Goal: Find specific page/section: Find specific page/section

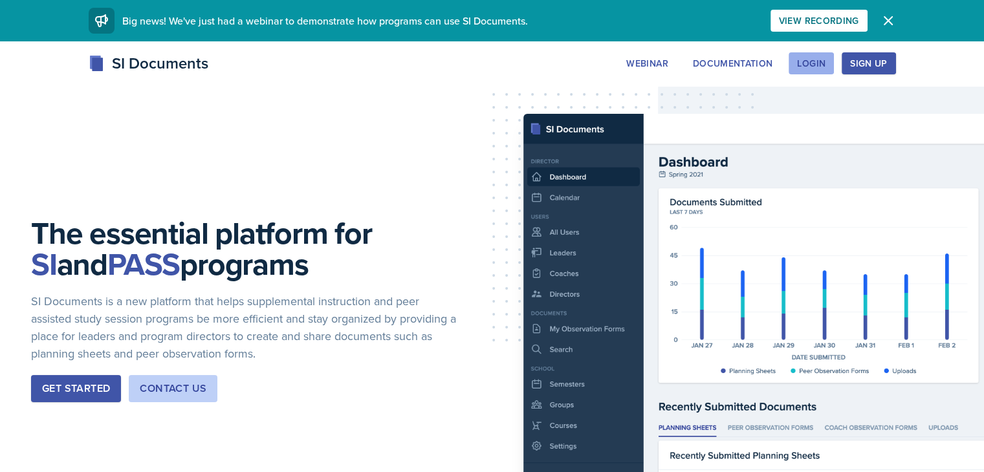
click at [825, 65] on div "Login" at bounding box center [811, 63] width 28 height 10
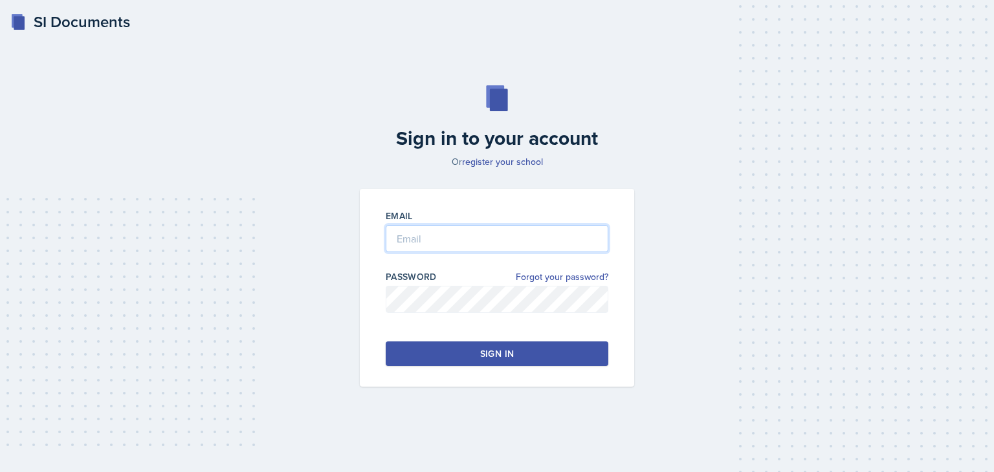
click at [415, 245] on input "email" at bounding box center [497, 238] width 223 height 27
type input "[EMAIL_ADDRESS][DOMAIN_NAME]"
click at [469, 349] on button "Sign in" at bounding box center [497, 354] width 223 height 25
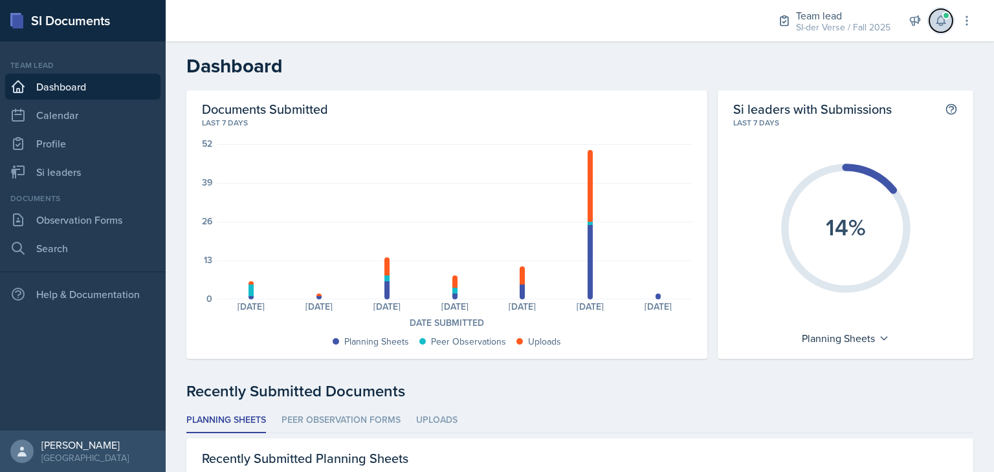
click at [941, 23] on icon at bounding box center [940, 21] width 8 height 10
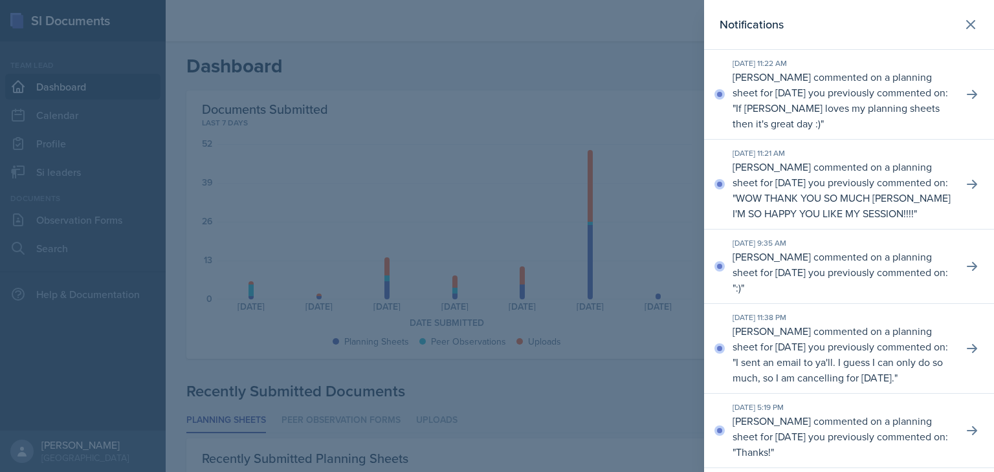
click at [250, 195] on div at bounding box center [497, 236] width 994 height 472
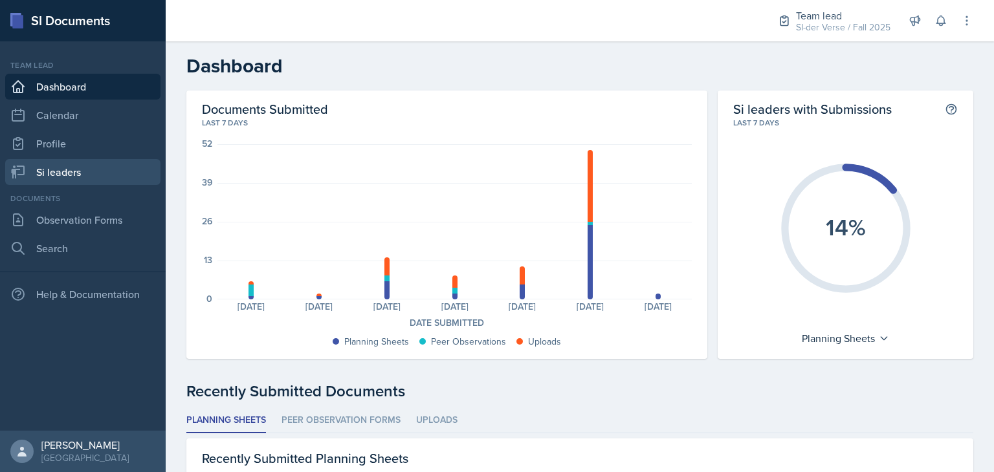
click at [75, 170] on link "Si leaders" at bounding box center [82, 172] width 155 height 26
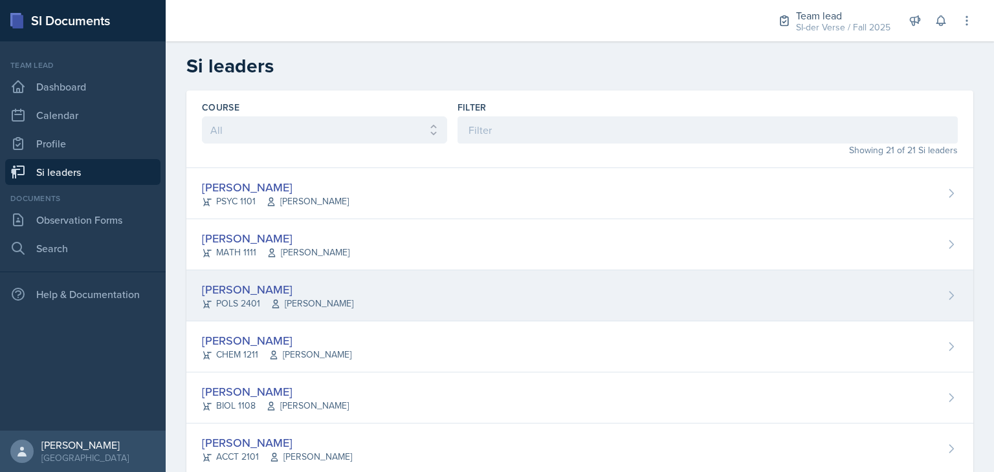
click at [241, 285] on div "[PERSON_NAME]" at bounding box center [277, 289] width 151 height 17
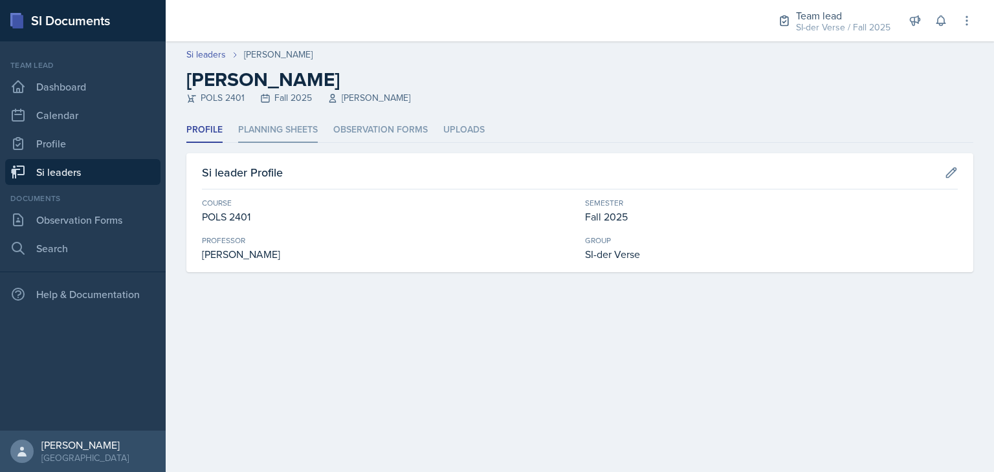
click at [257, 120] on li "Planning Sheets" at bounding box center [278, 130] width 80 height 25
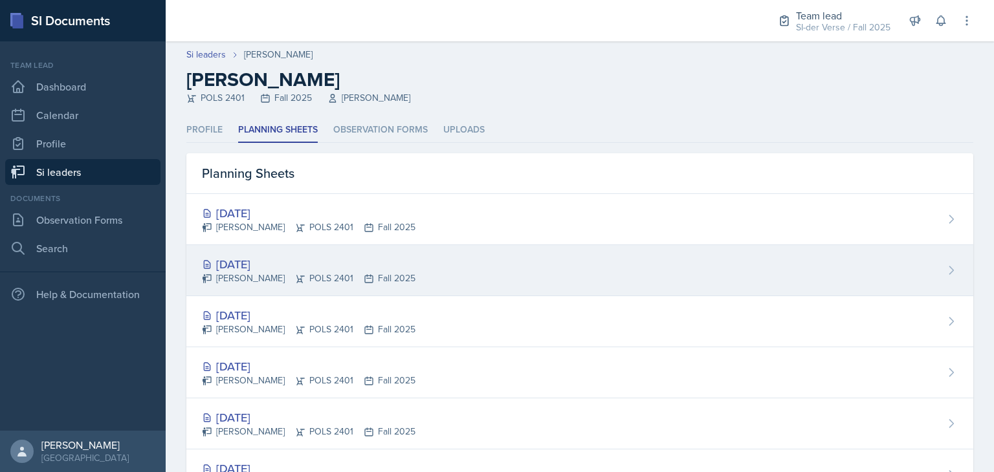
click at [286, 272] on div "[PERSON_NAME] POLS 2401 Fall 2025" at bounding box center [308, 279] width 213 height 14
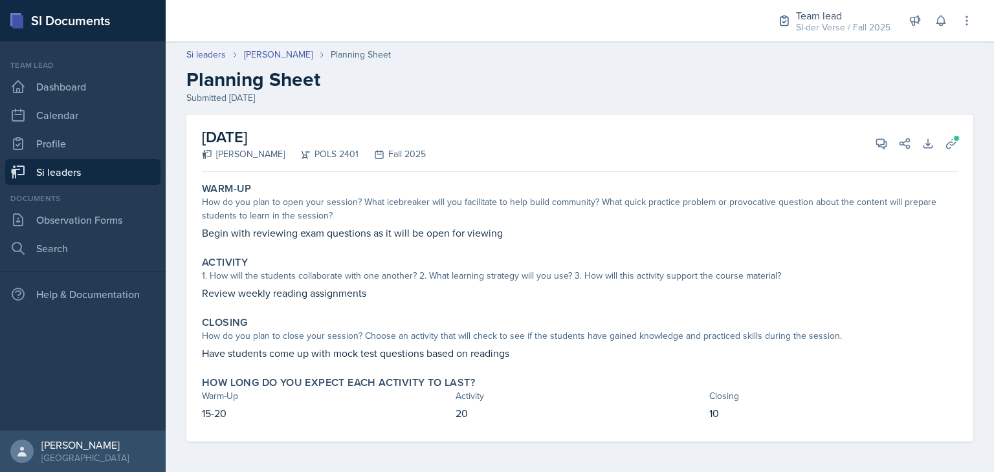
scroll to position [1, 0]
click at [874, 148] on icon at bounding box center [880, 142] width 13 height 13
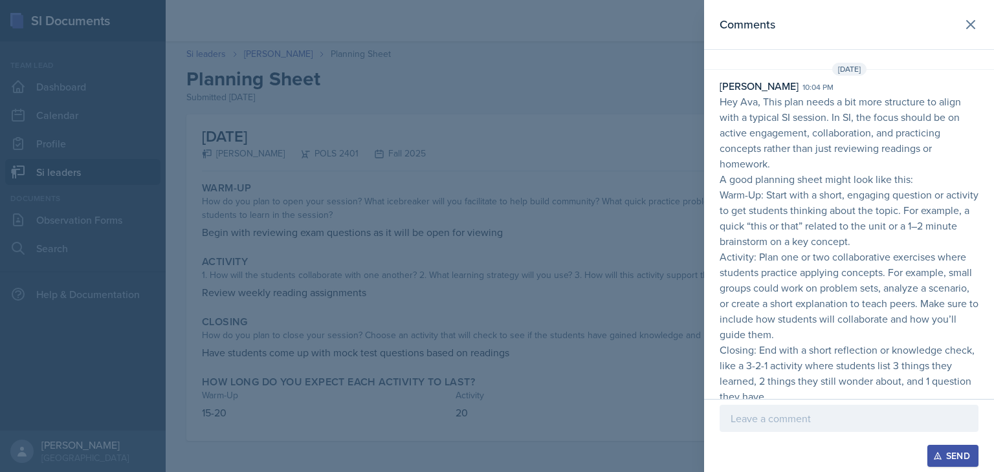
scroll to position [111, 0]
